Goal: Transaction & Acquisition: Purchase product/service

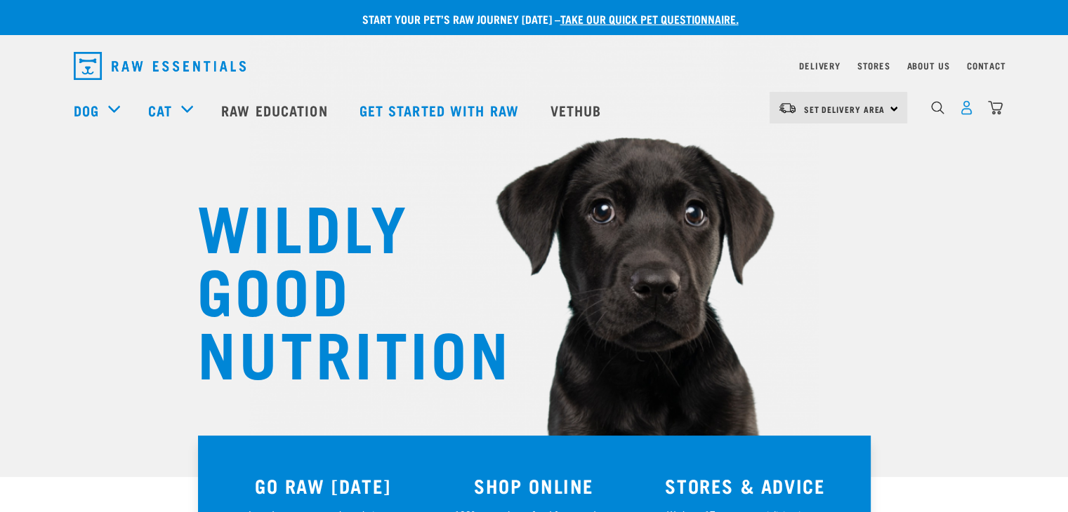
click at [964, 112] on img "dropdown navigation" at bounding box center [966, 107] width 15 height 15
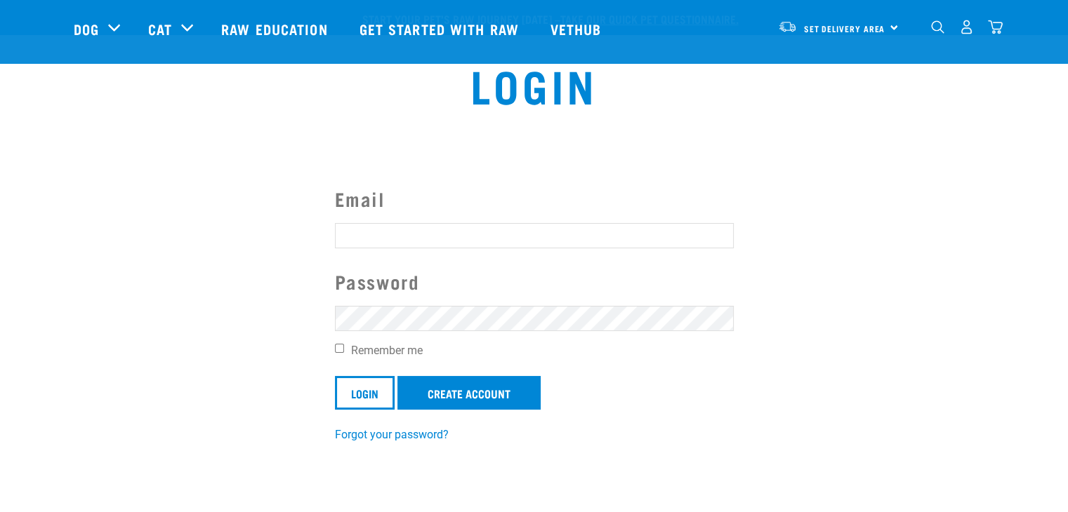
scroll to position [281, 0]
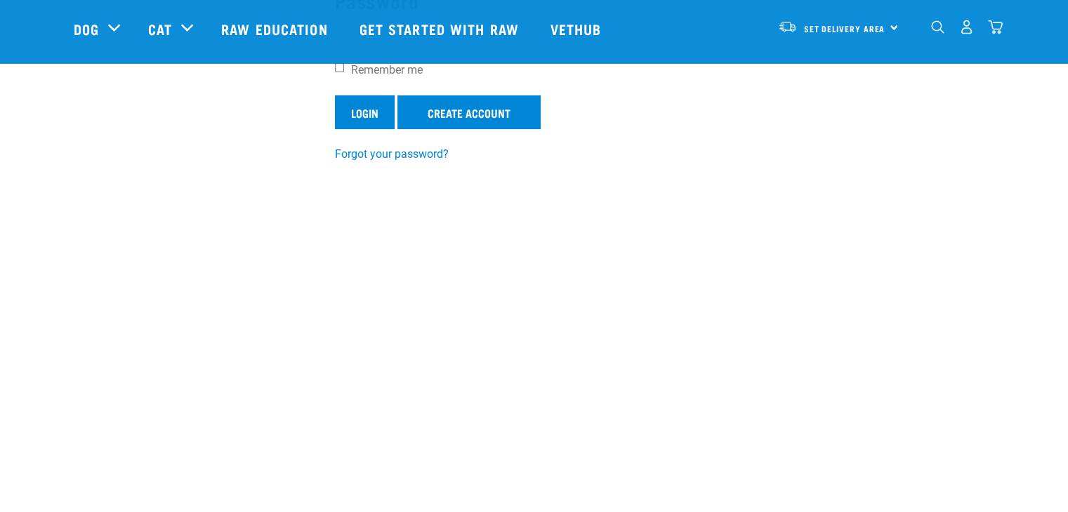
type input "k9pronelson@gmail.com"
click at [359, 120] on input "Login" at bounding box center [365, 112] width 60 height 34
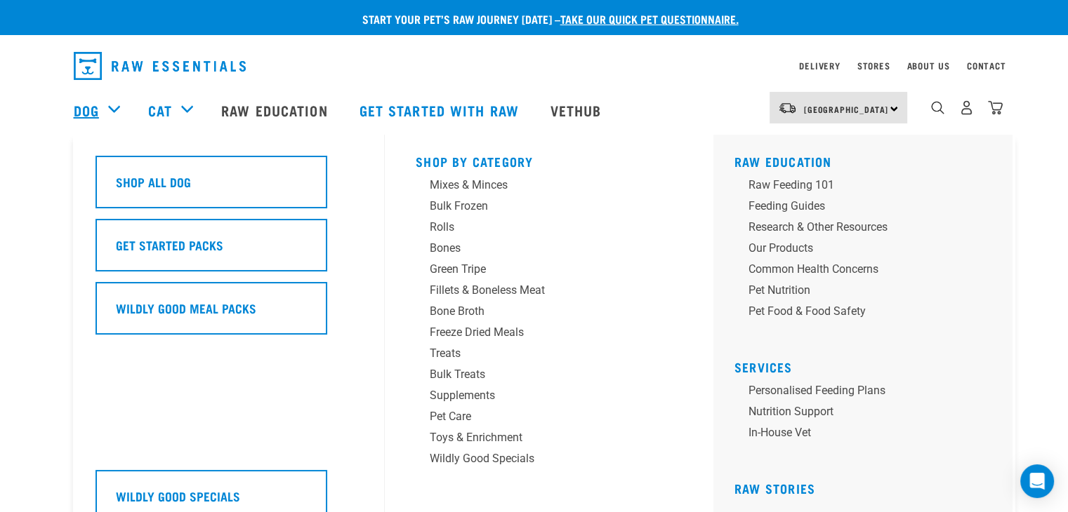
click at [98, 108] on link "Dog" at bounding box center [86, 110] width 25 height 21
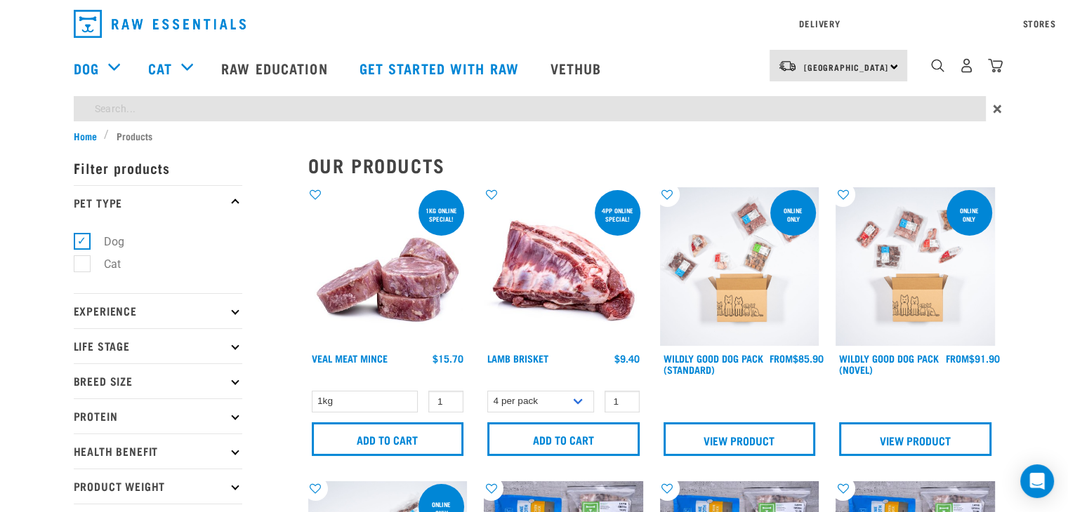
type input "venison"
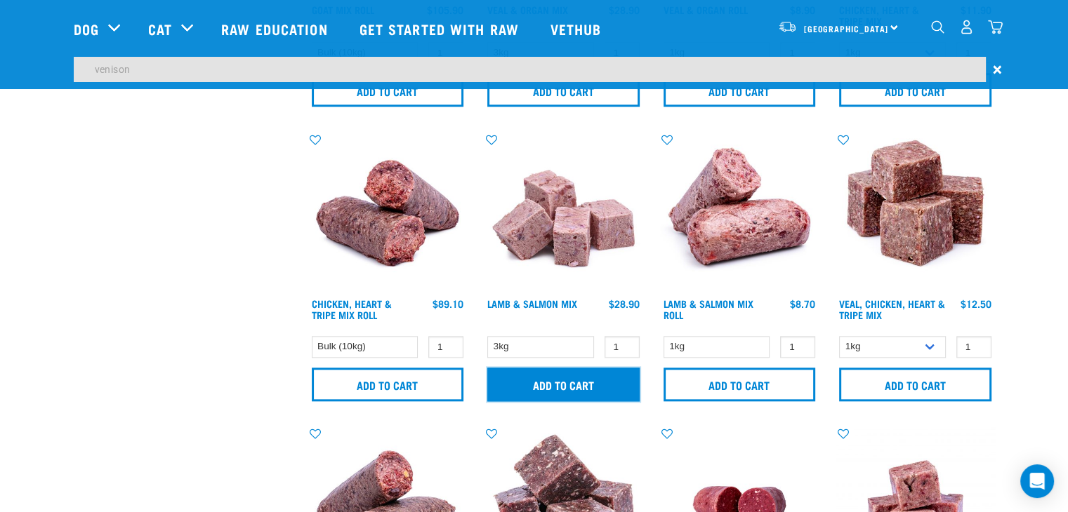
scroll to position [1446, 0]
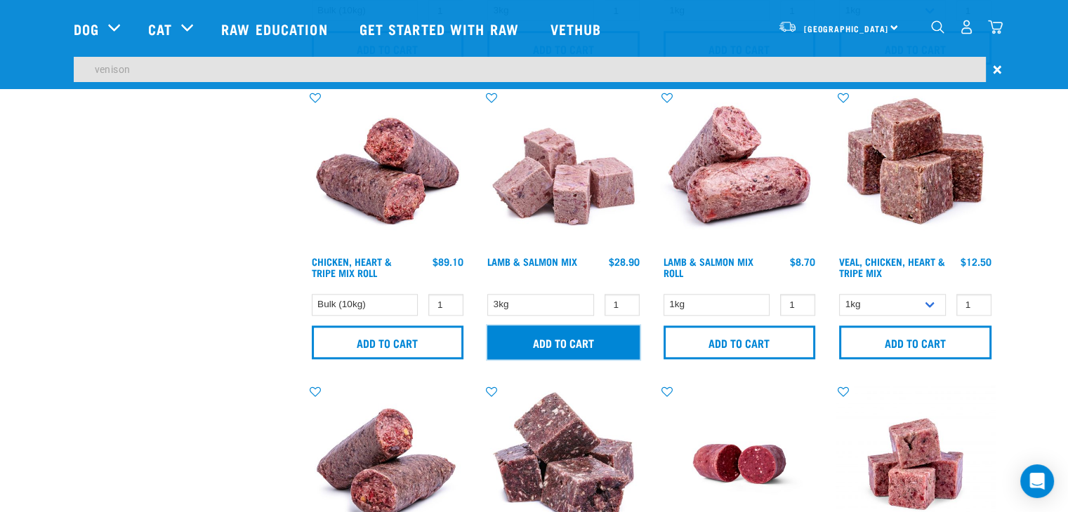
click at [549, 359] on input "Add to cart" at bounding box center [563, 343] width 152 height 34
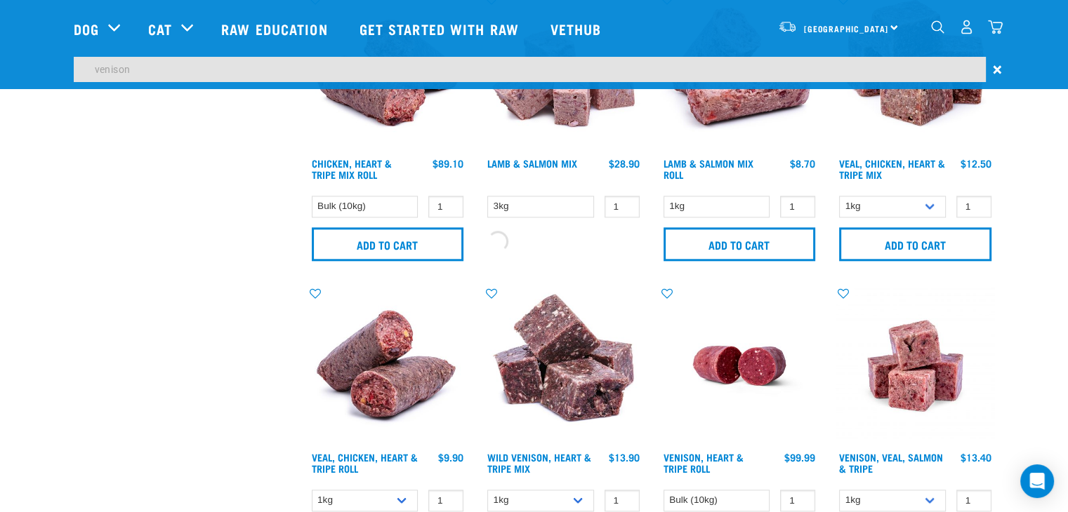
scroll to position [1657, 0]
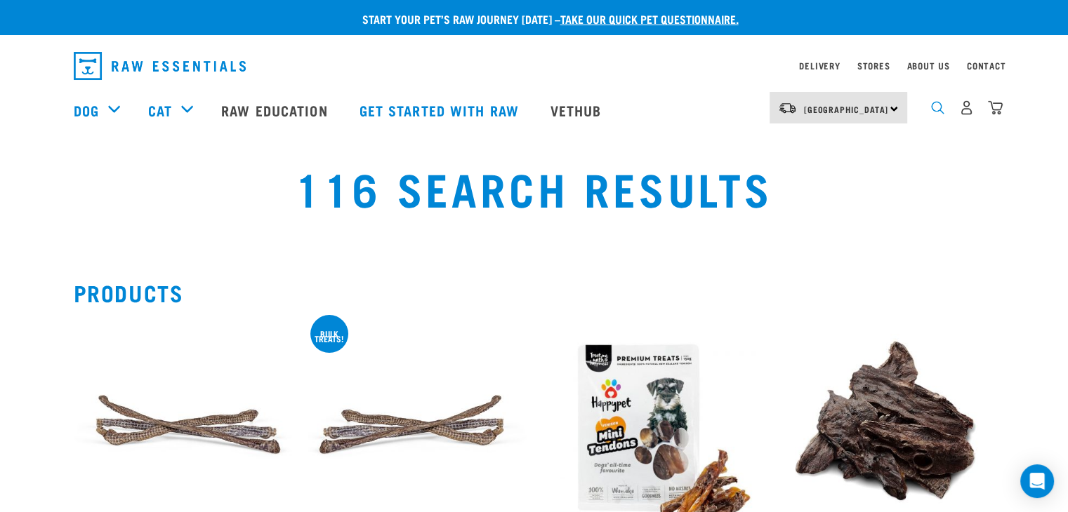
click at [934, 113] on img "dropdown navigation" at bounding box center [937, 107] width 13 height 13
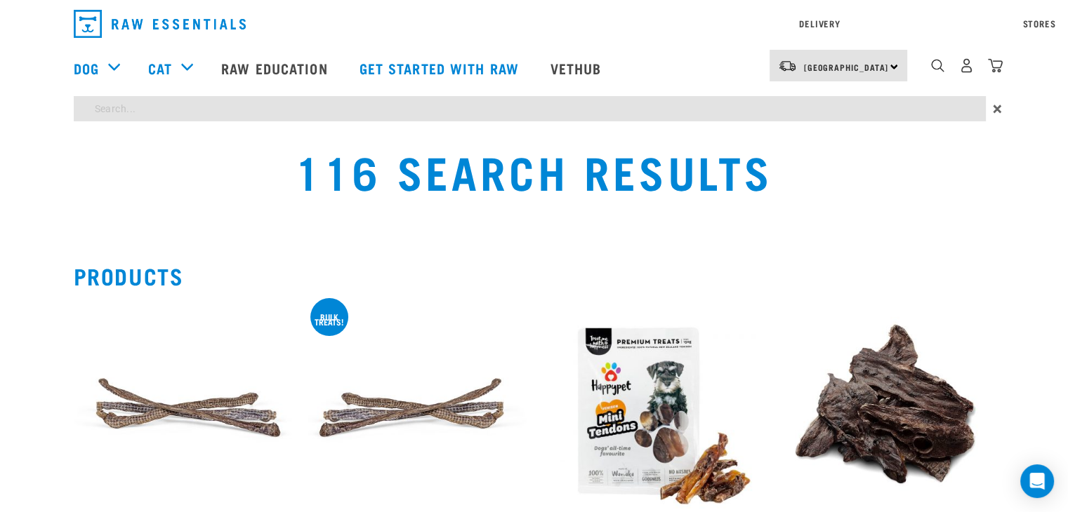
type input "venison"
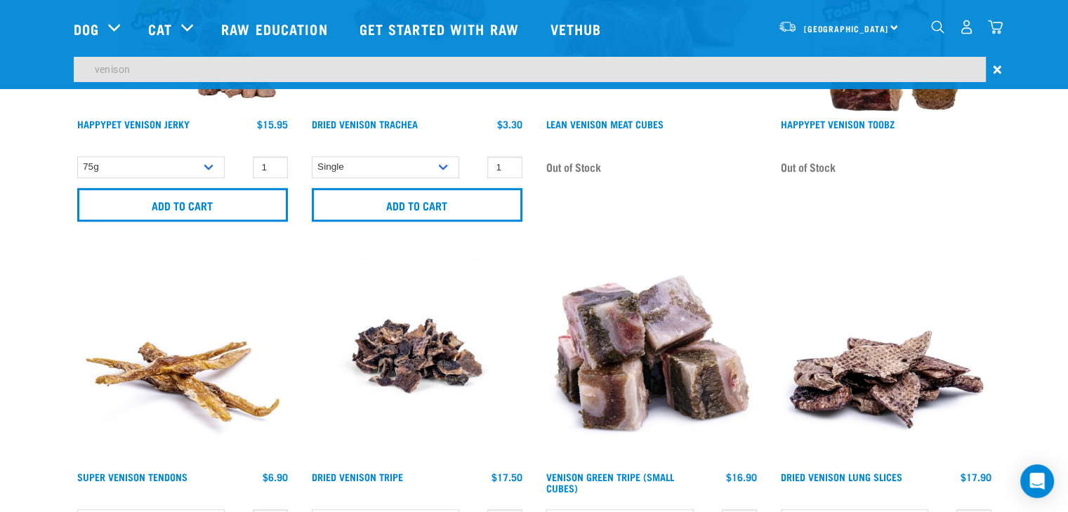
scroll to position [1053, 0]
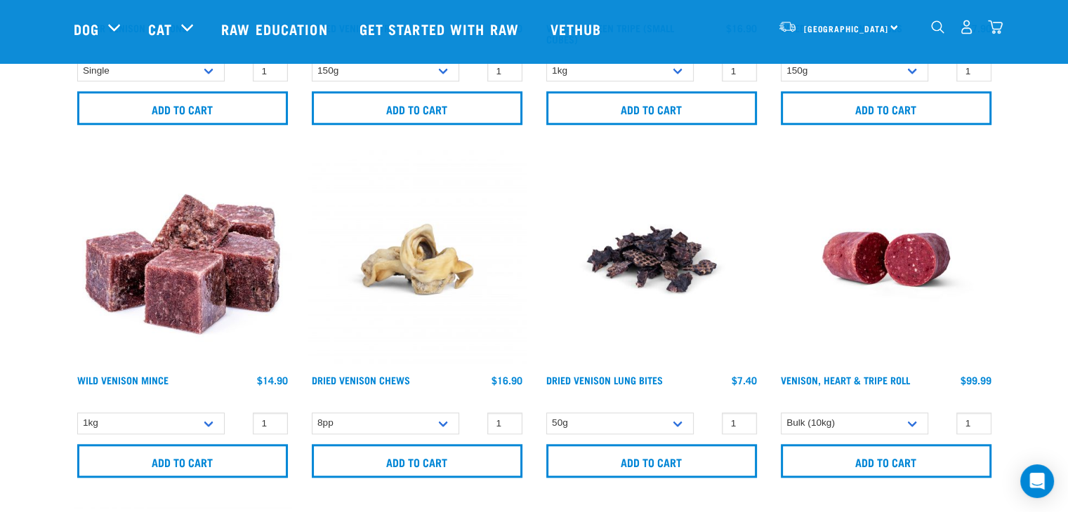
scroll to position [1544, 0]
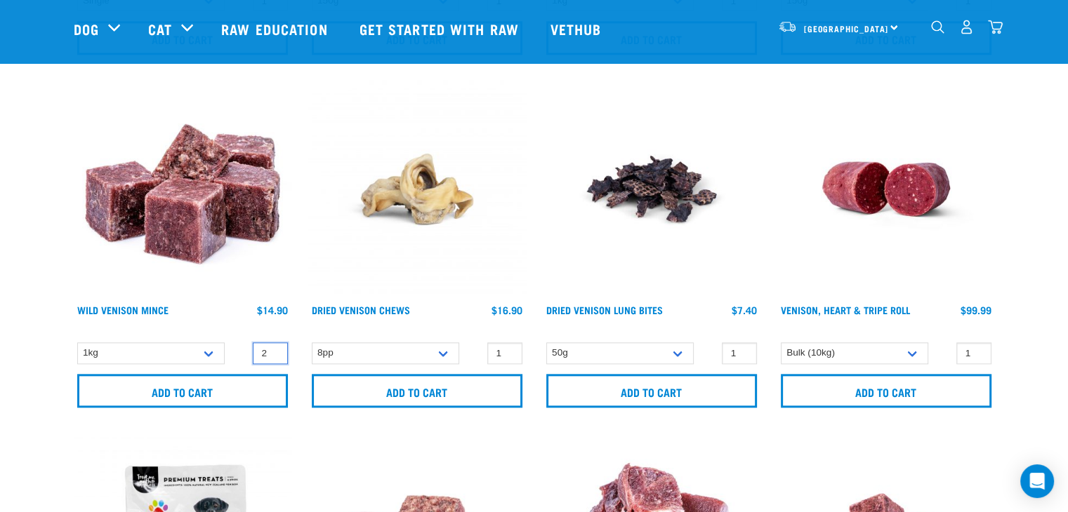
click at [272, 349] on input "2" at bounding box center [270, 354] width 35 height 22
click at [272, 349] on input "3" at bounding box center [270, 354] width 35 height 22
click at [272, 349] on input "4" at bounding box center [270, 354] width 35 height 22
click at [272, 349] on input "5" at bounding box center [270, 354] width 35 height 22
click at [272, 349] on input "6" at bounding box center [270, 354] width 35 height 22
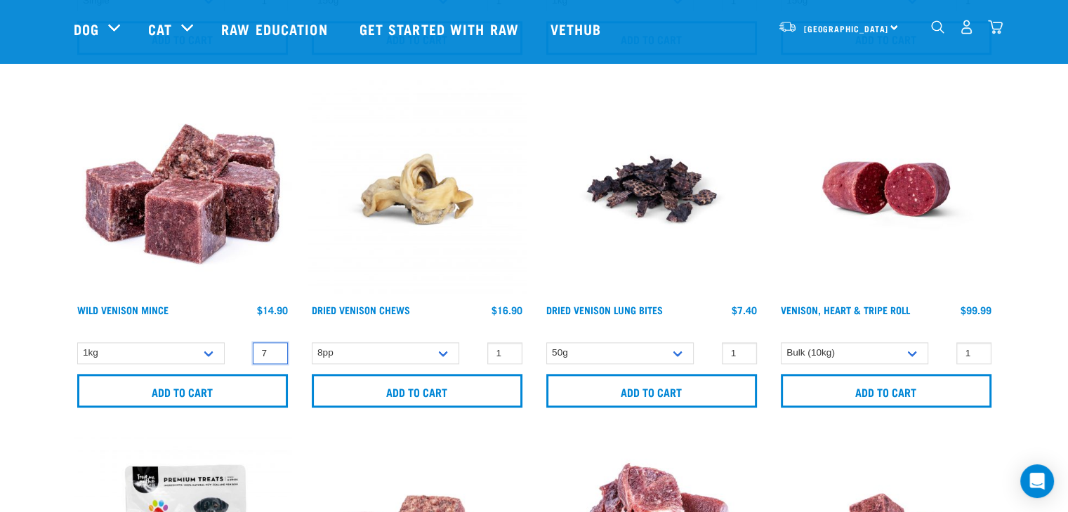
click at [272, 349] on input "7" at bounding box center [270, 354] width 35 height 22
type input "8"
click at [272, 349] on input "8" at bounding box center [270, 354] width 35 height 22
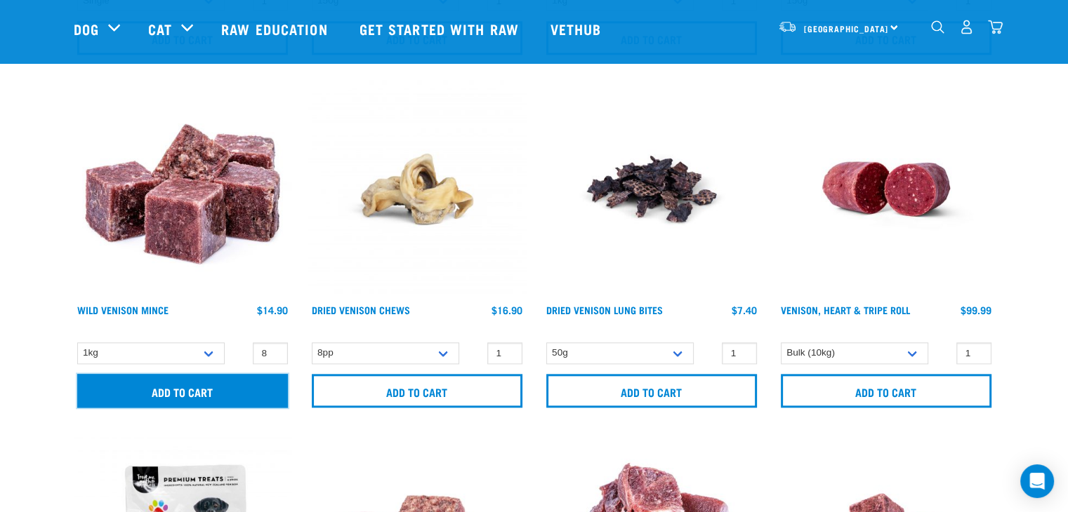
click at [187, 389] on input "Add to cart" at bounding box center [182, 391] width 211 height 34
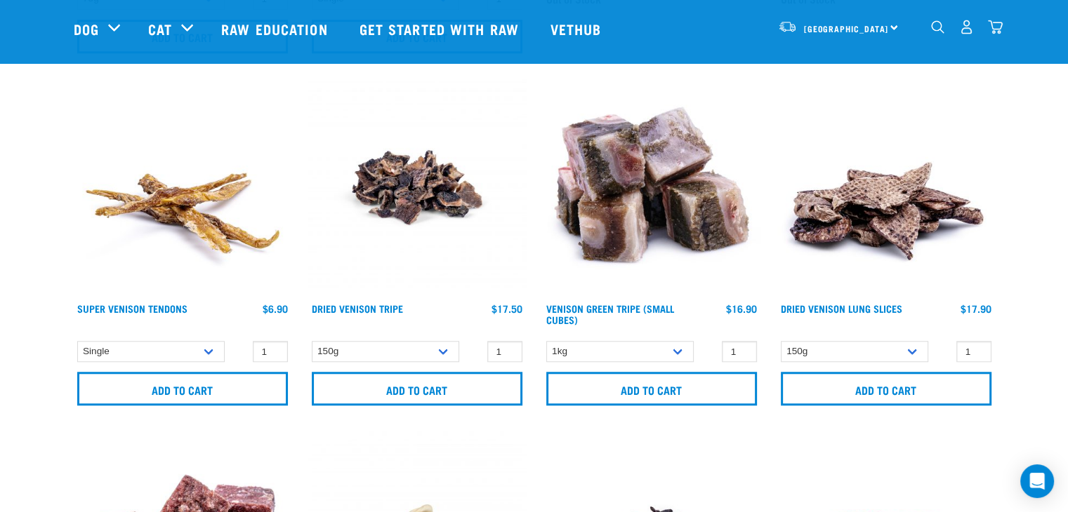
scroll to position [983, 0]
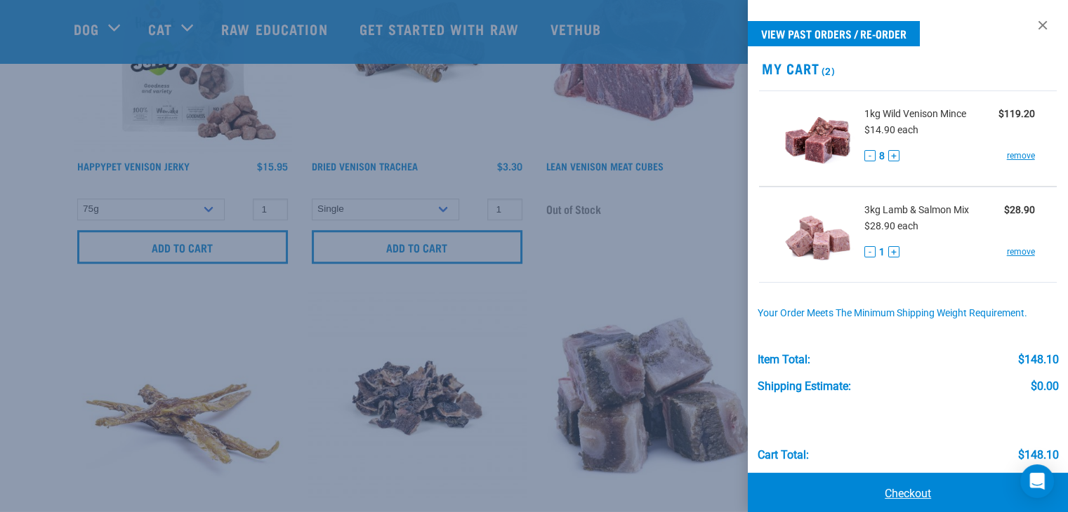
click at [896, 493] on link "Checkout" at bounding box center [908, 494] width 320 height 42
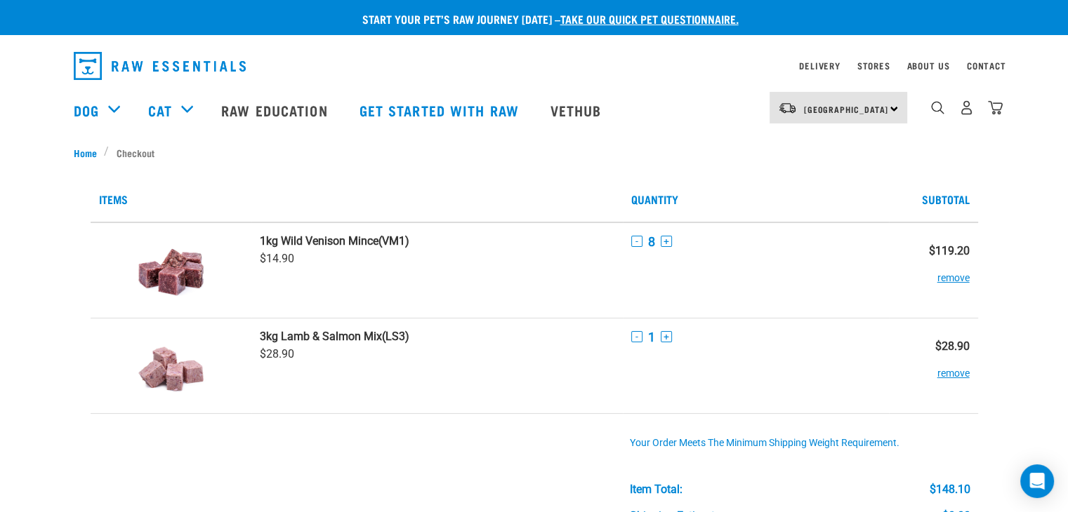
scroll to position [211, 0]
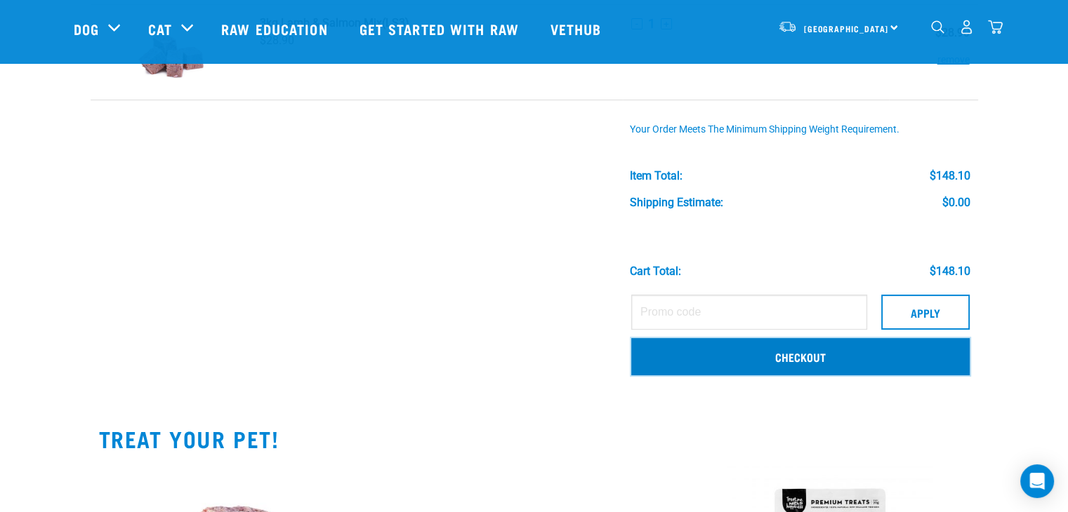
click at [805, 357] on link "Checkout" at bounding box center [800, 356] width 338 height 37
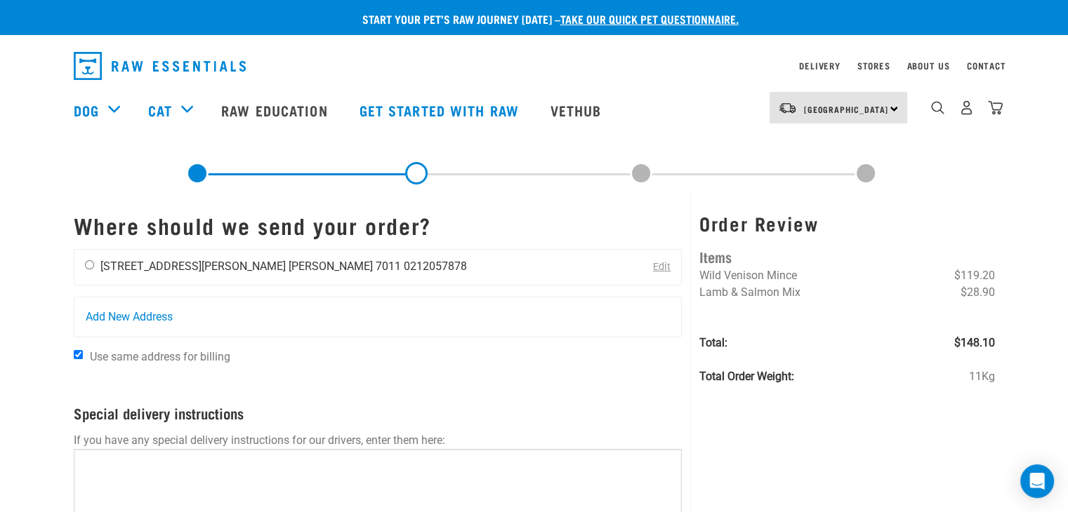
click at [88, 269] on input "radio" at bounding box center [89, 264] width 9 height 9
radio input "true"
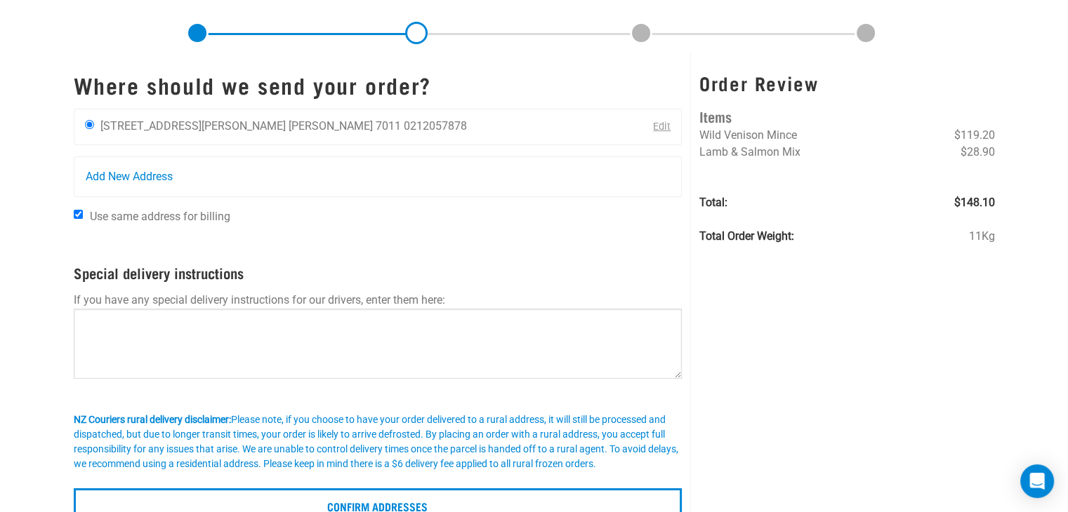
scroll to position [281, 0]
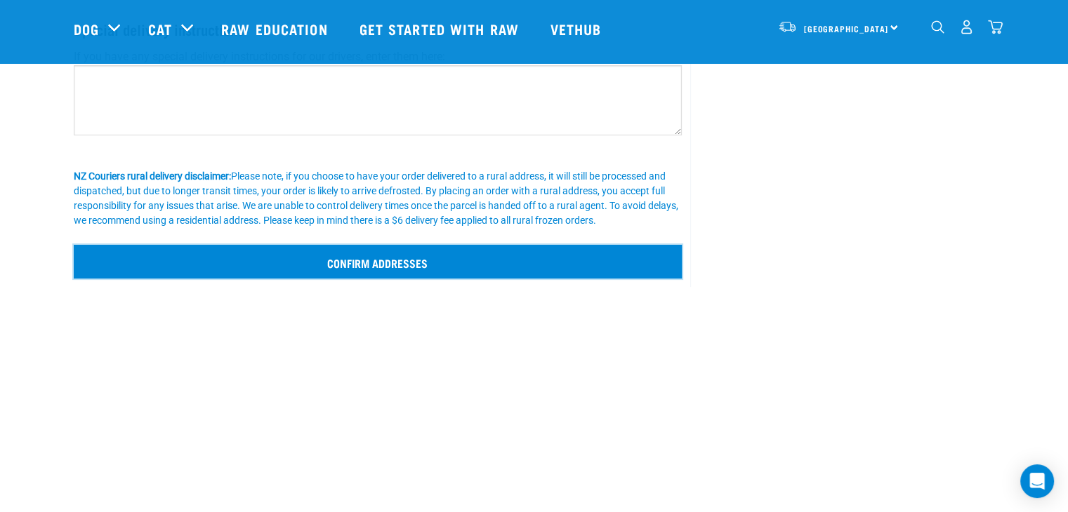
click at [371, 268] on input "Confirm addresses" at bounding box center [378, 262] width 609 height 34
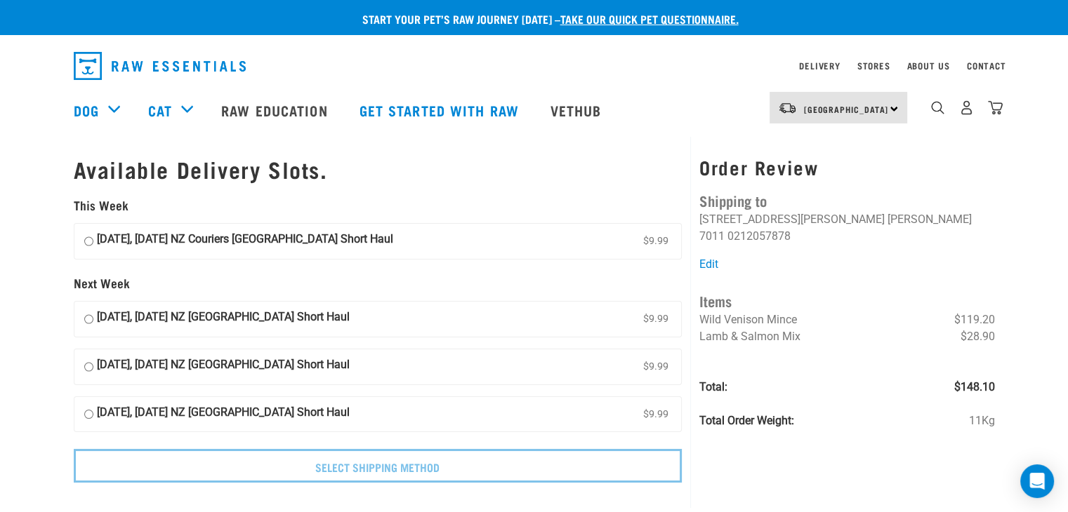
click at [88, 245] on input "05 September, Friday NZ Couriers South Island Short Haul $9.99" at bounding box center [88, 241] width 9 height 21
radio input "true"
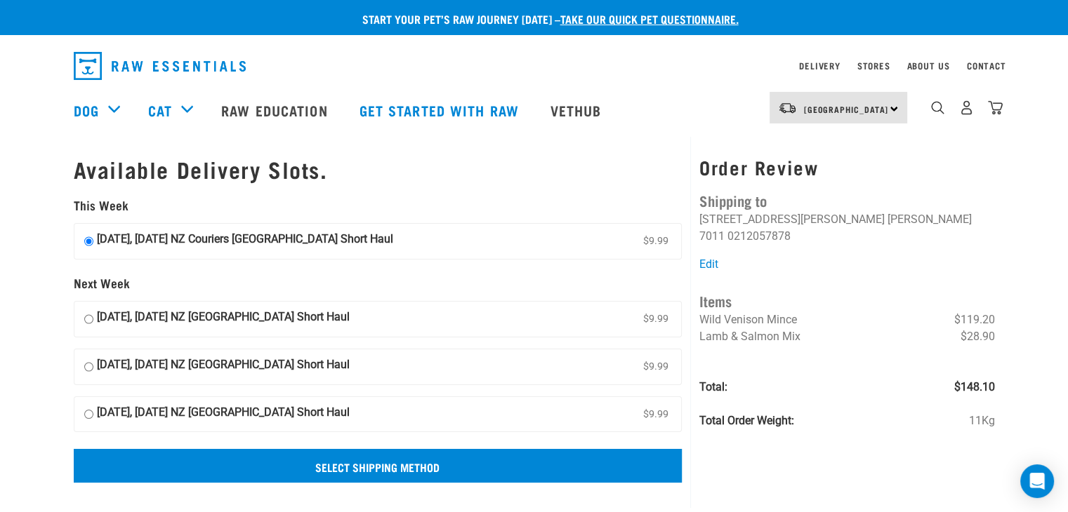
scroll to position [140, 0]
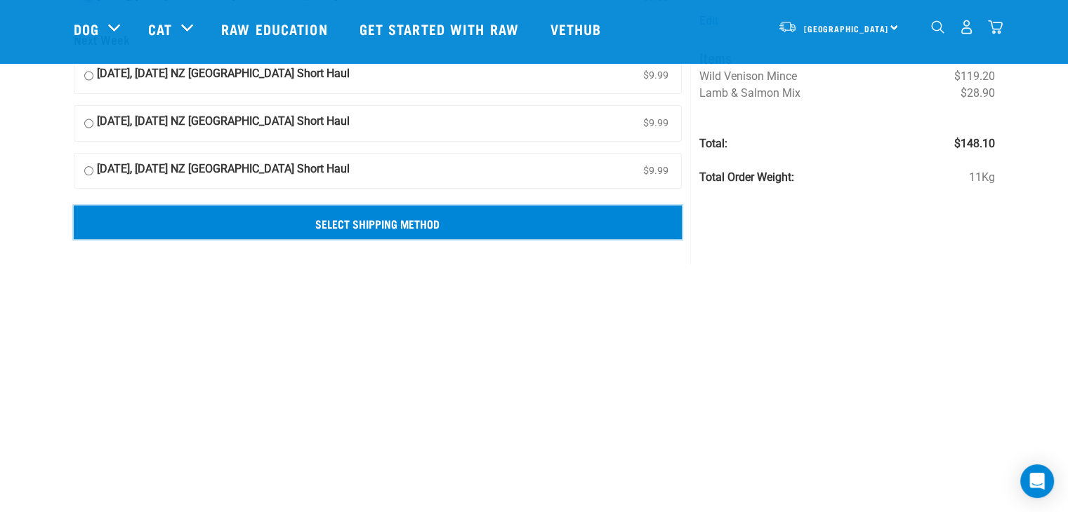
click at [329, 223] on input "Select Shipping Method" at bounding box center [378, 223] width 609 height 34
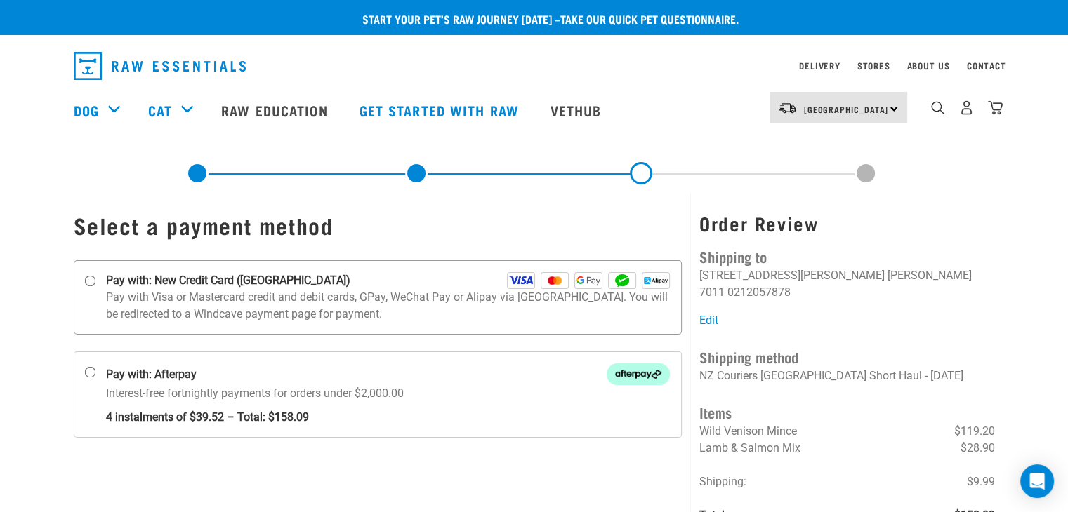
click at [90, 281] on input "Pay with: New Credit Card ([GEOGRAPHIC_DATA])" at bounding box center [89, 281] width 11 height 11
radio input "true"
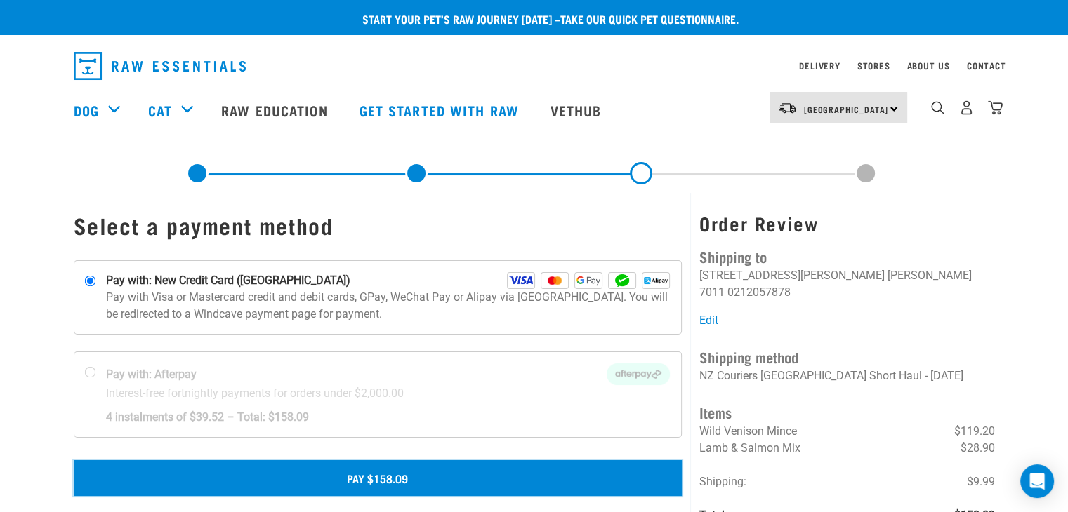
click at [387, 481] on button "Pay $158.09" at bounding box center [378, 477] width 609 height 35
